Goal: Browse casually: Explore the website without a specific task or goal

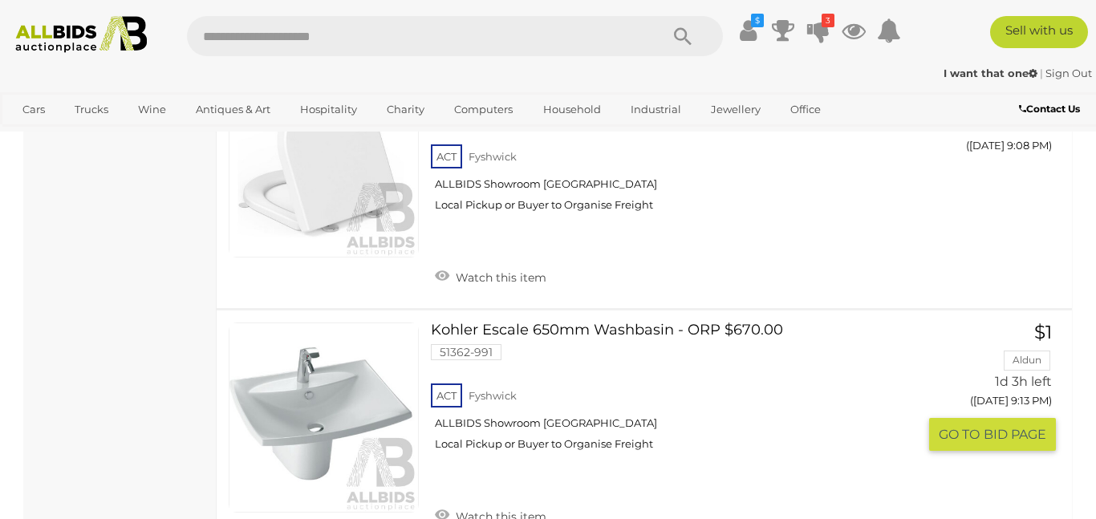
scroll to position [8520, 0]
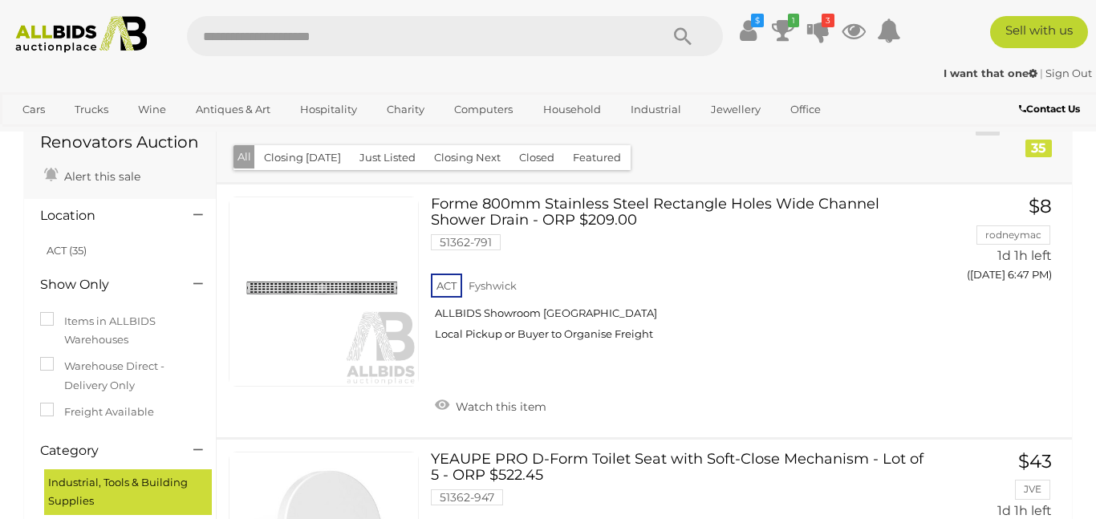
scroll to position [60, 0]
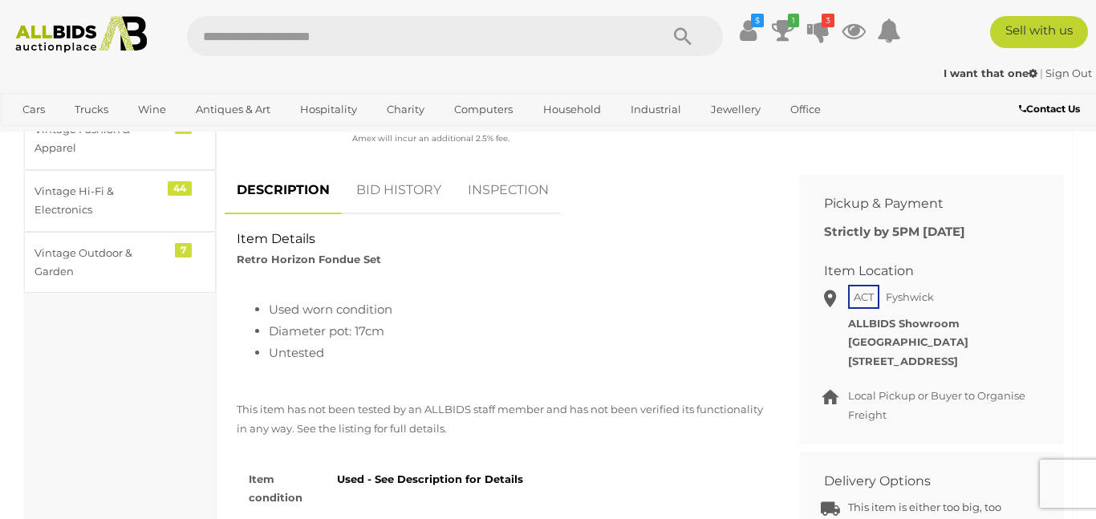
scroll to position [62, 0]
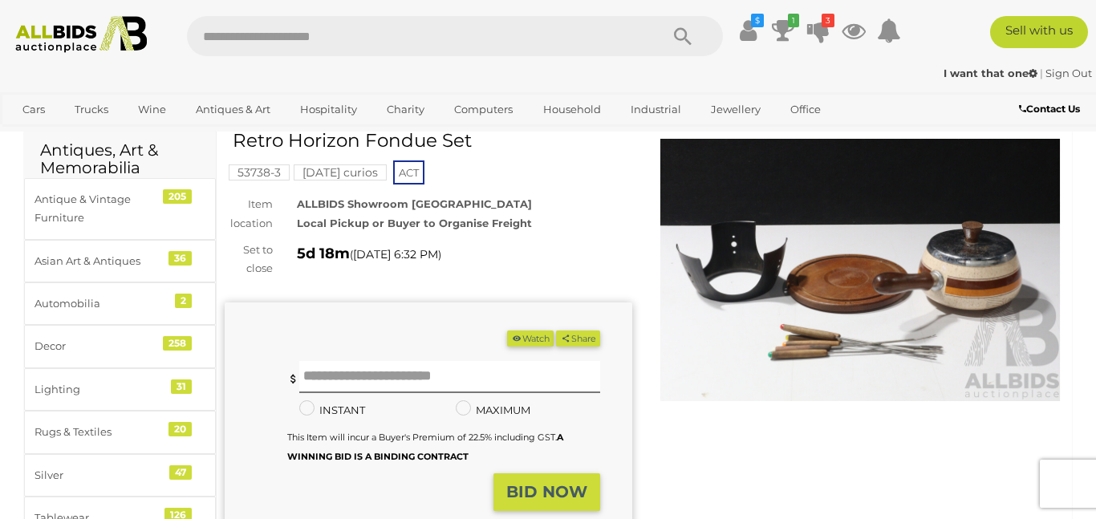
click at [861, 236] on img at bounding box center [859, 270] width 407 height 262
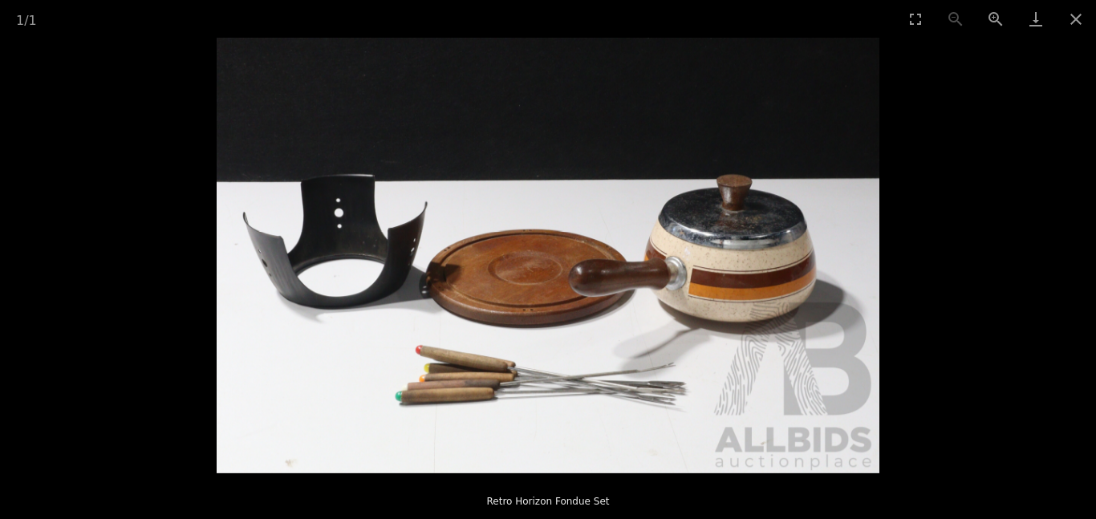
scroll to position [224, 0]
click at [1078, 19] on button "Close gallery" at bounding box center [1076, 19] width 40 height 38
